Goal: Navigation & Orientation: Find specific page/section

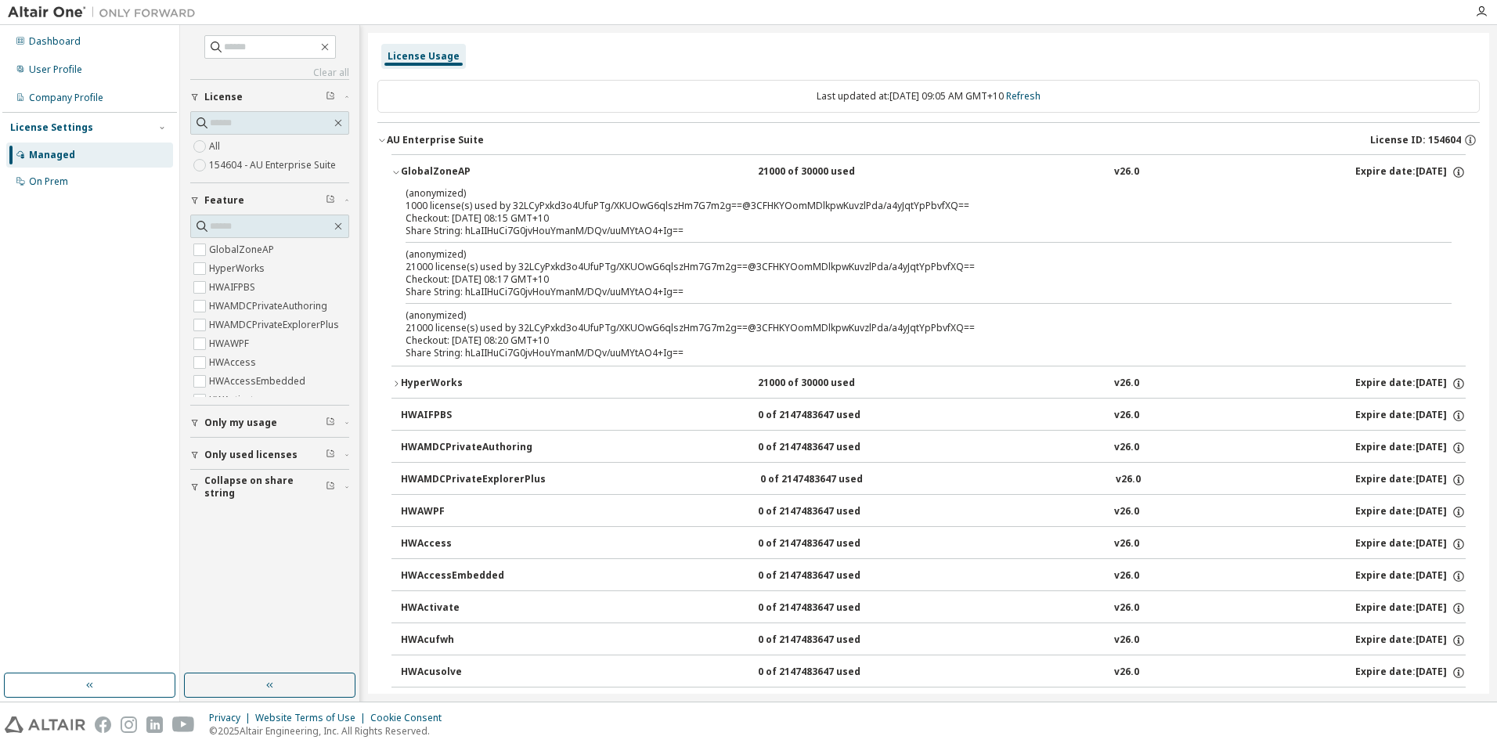
click at [95, 25] on div "Dashboard User Profile Company Profile License Settings Managed On Prem" at bounding box center [90, 363] width 180 height 676
click at [91, 34] on div "Dashboard" at bounding box center [89, 41] width 167 height 25
